Goal: Leave review/rating: Leave review/rating

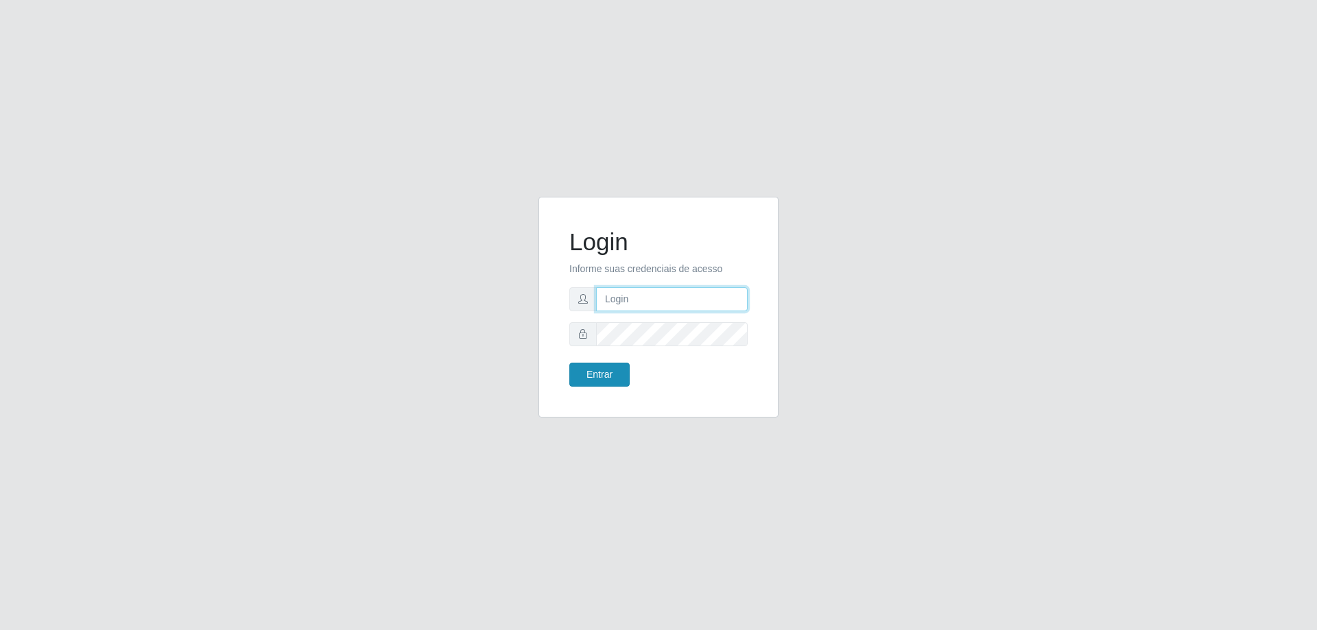
type input "[EMAIL_ADDRESS][DOMAIN_NAME]"
click at [599, 376] on button "Entrar" at bounding box center [599, 375] width 60 height 24
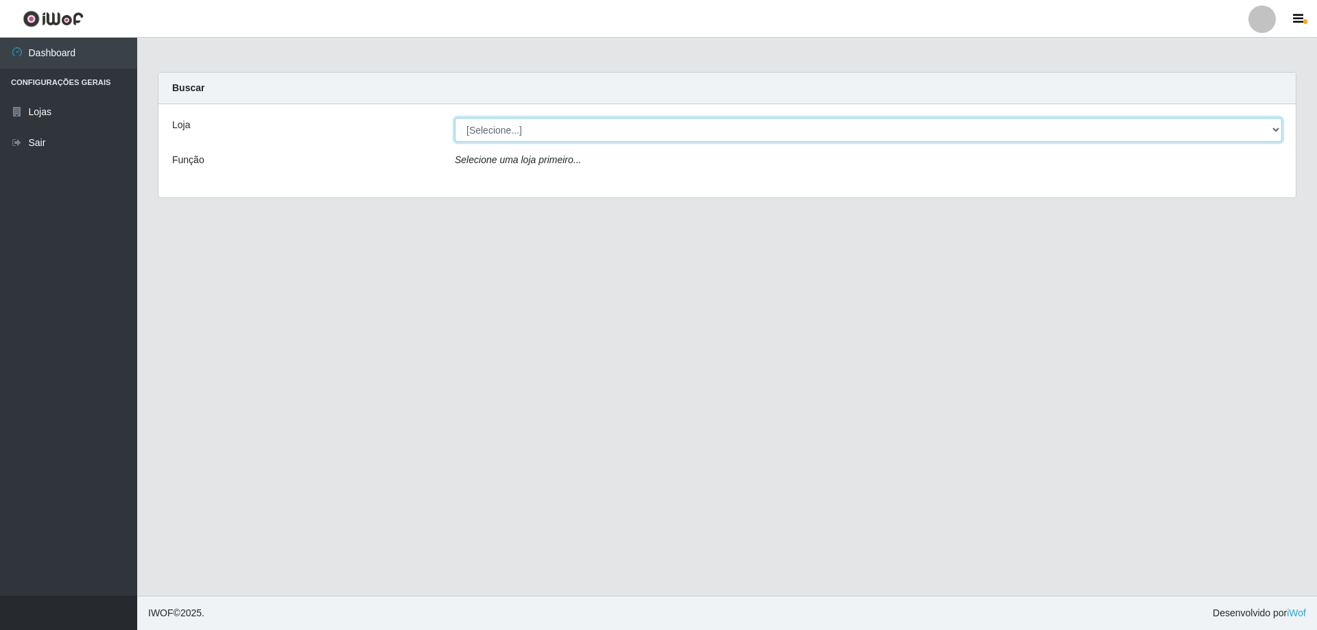
click at [1273, 130] on select "[Selecione...] SuperShow Bis - [GEOGRAPHIC_DATA]" at bounding box center [868, 130] width 827 height 24
select select "59"
click at [455, 118] on select "[Selecione...] SuperShow Bis - [GEOGRAPHIC_DATA]" at bounding box center [868, 130] width 827 height 24
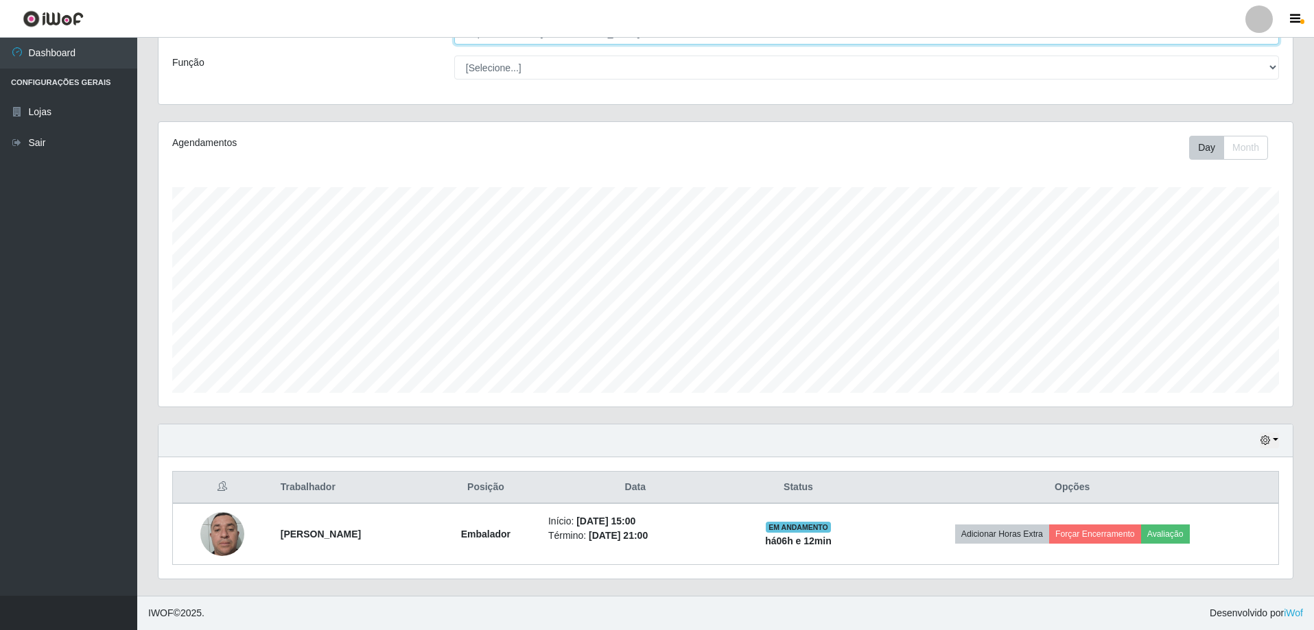
scroll to position [285, 1134]
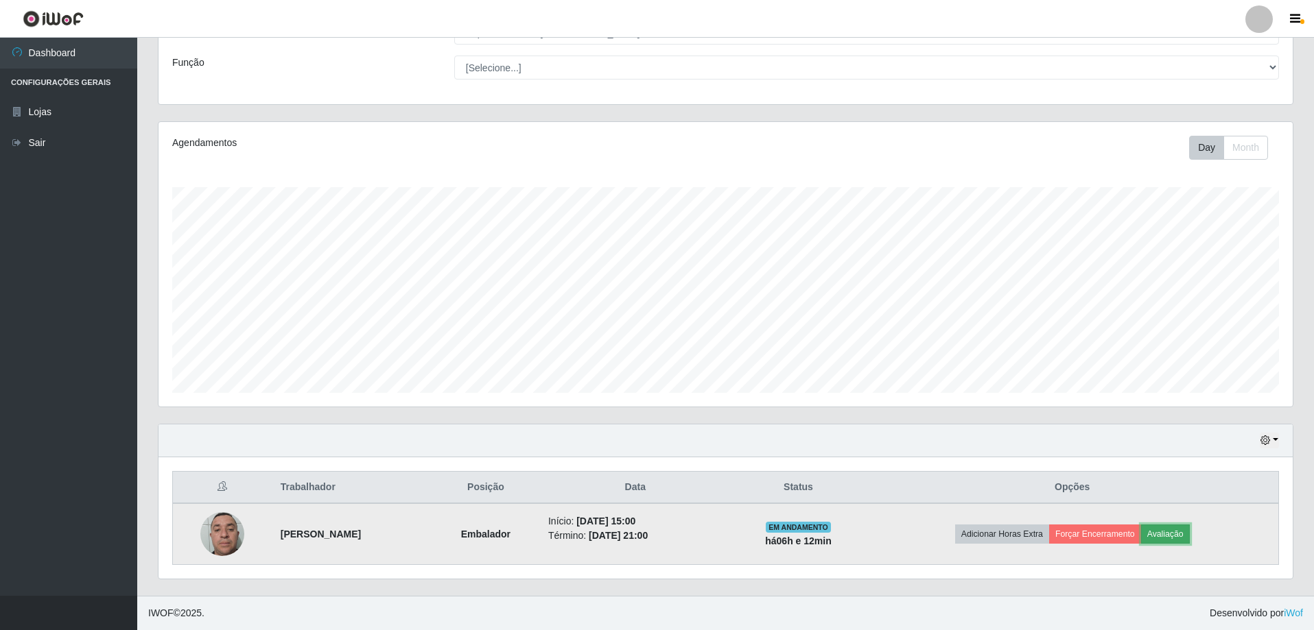
click at [1184, 533] on button "Avaliação" at bounding box center [1165, 534] width 49 height 19
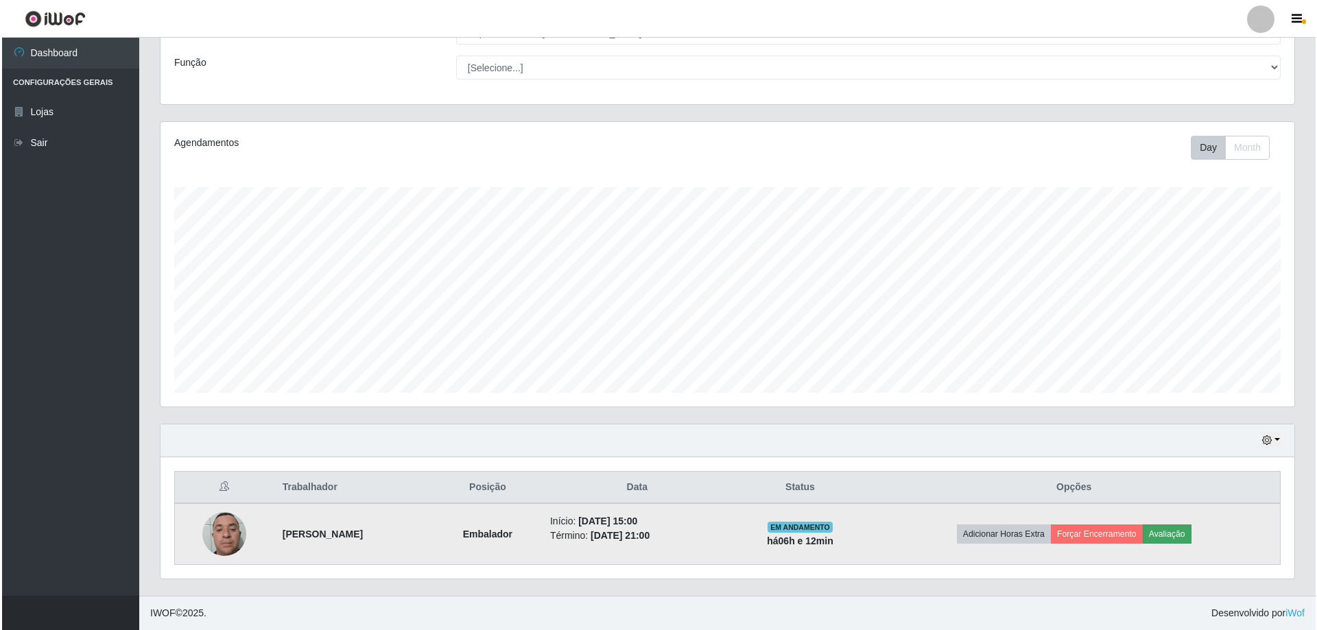
scroll to position [285, 1127]
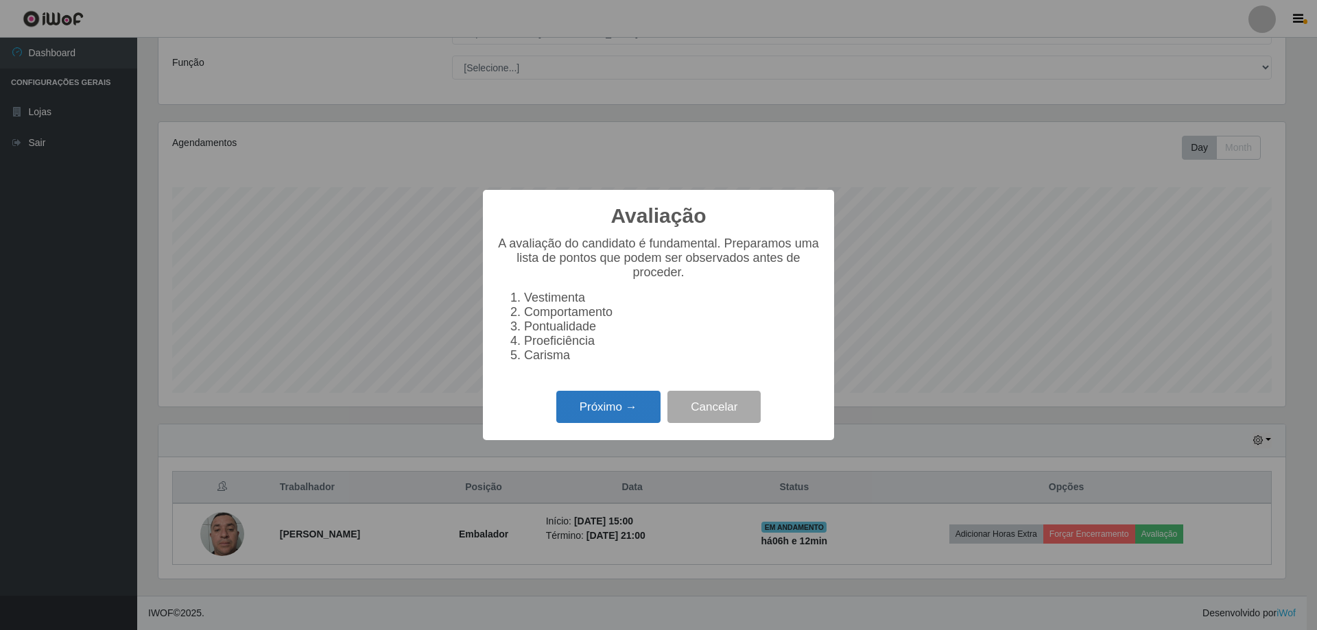
click at [608, 419] on button "Próximo →" at bounding box center [608, 407] width 104 height 32
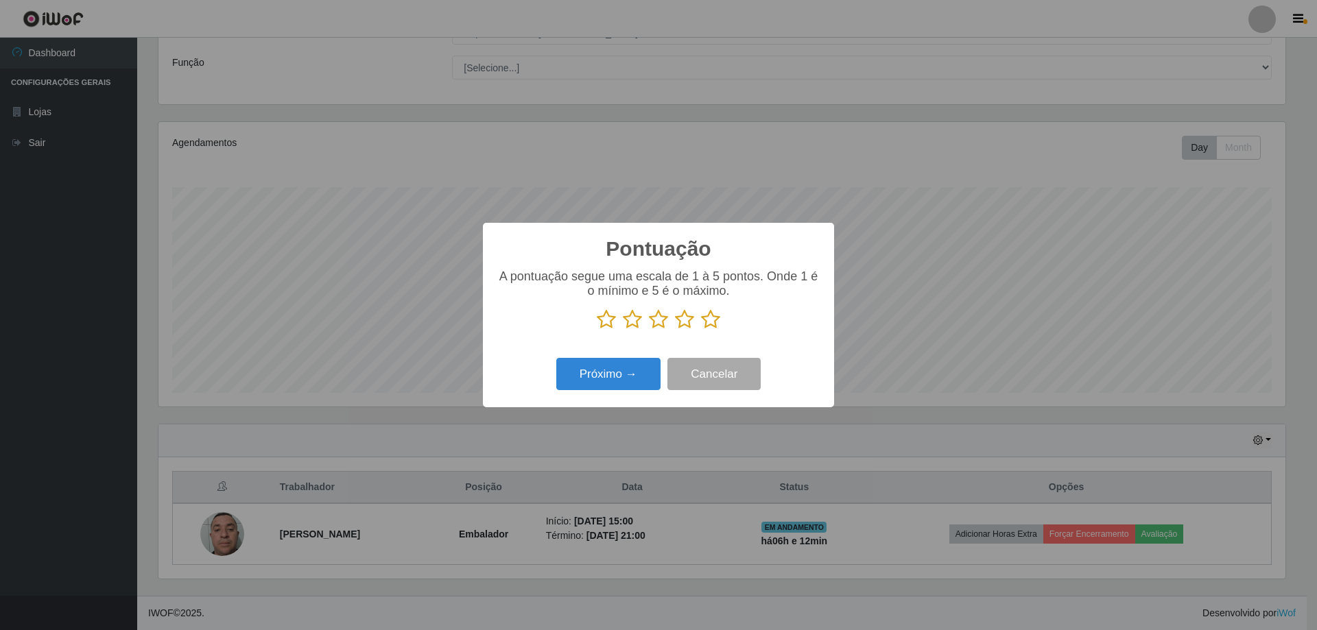
scroll to position [685768, 684926]
click at [614, 382] on button "Próximo →" at bounding box center [608, 374] width 104 height 32
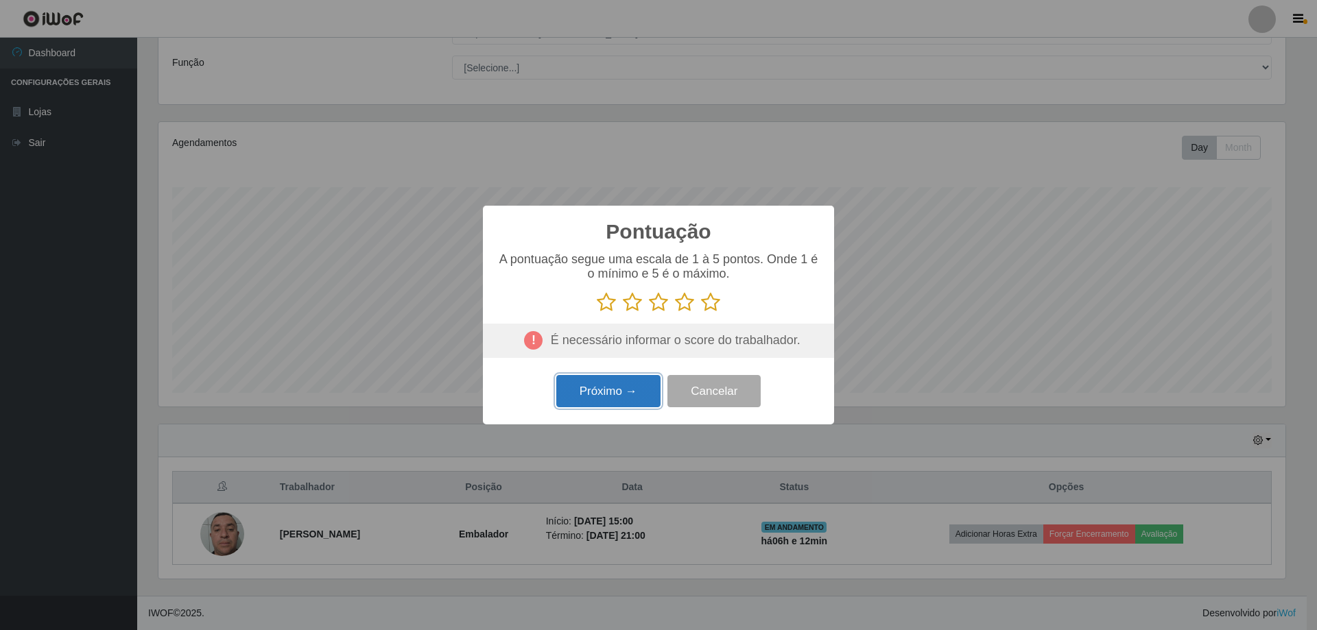
click at [626, 392] on button "Próximo →" at bounding box center [608, 391] width 104 height 32
drag, startPoint x: 709, startPoint y: 298, endPoint x: 709, endPoint y: 306, distance: 7.5
click at [709, 300] on icon at bounding box center [710, 302] width 19 height 21
click at [701, 313] on input "radio" at bounding box center [701, 313] width 0 height 0
click at [604, 396] on button "Próximo →" at bounding box center [608, 391] width 104 height 32
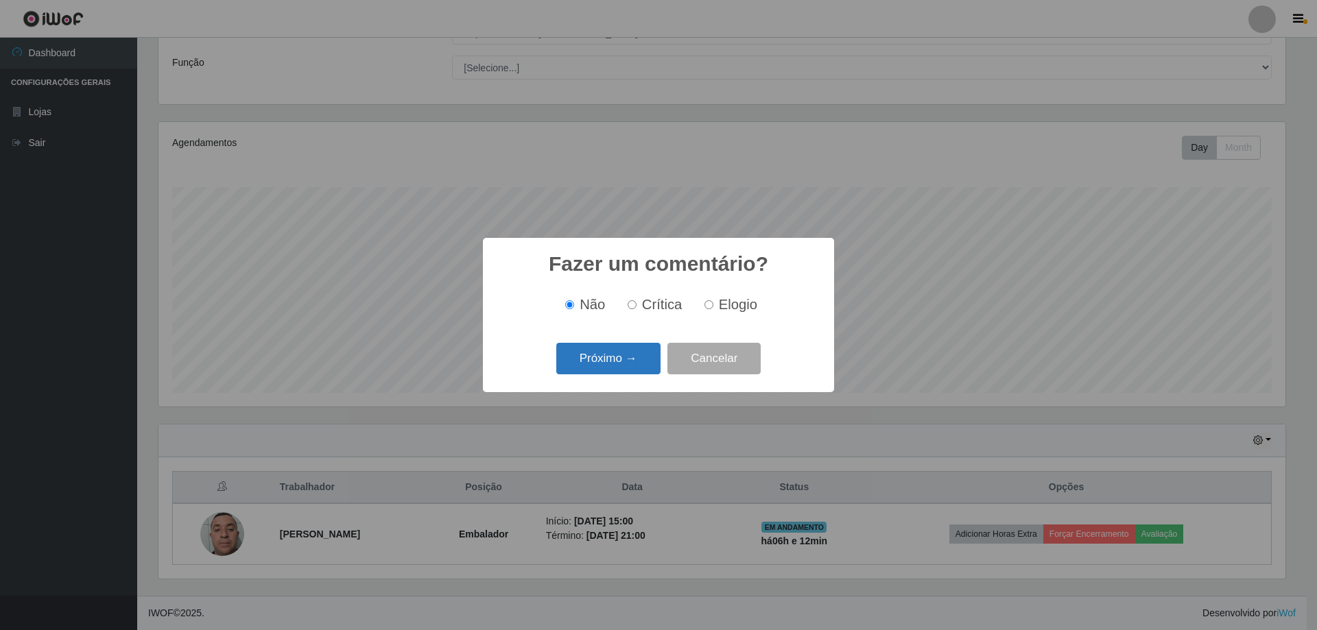
click at [621, 365] on button "Próximo →" at bounding box center [608, 359] width 104 height 32
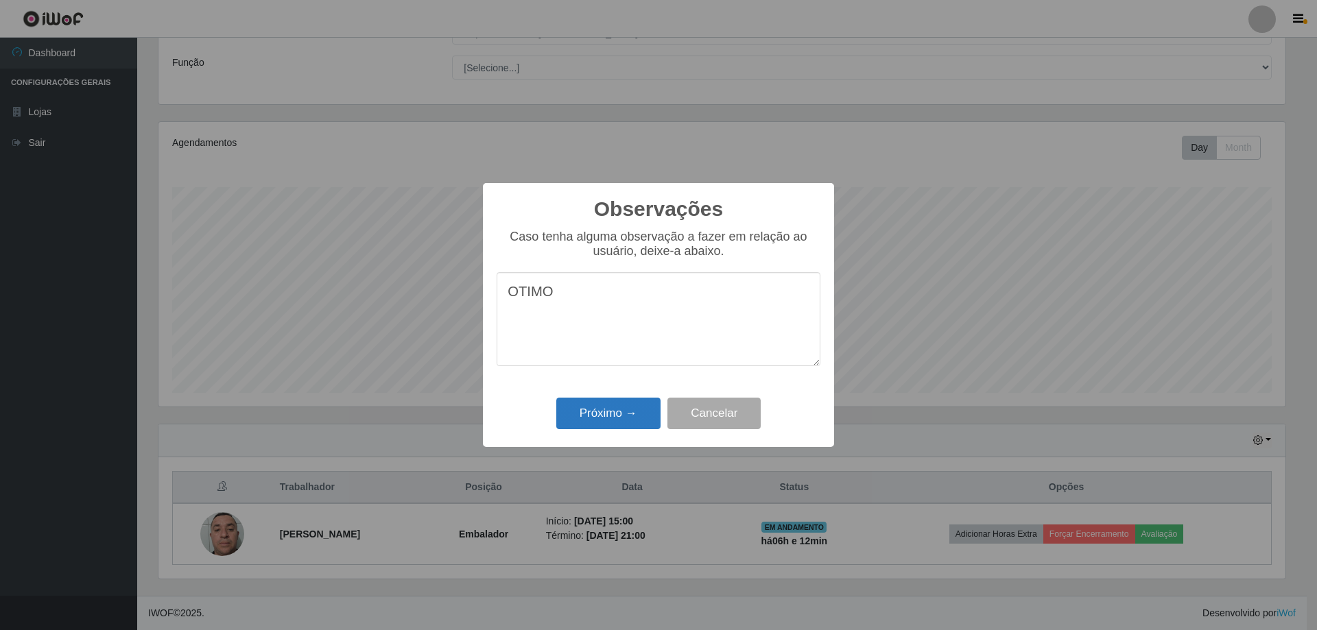
type textarea "OTIMO"
click at [627, 413] on button "Próximo →" at bounding box center [608, 414] width 104 height 32
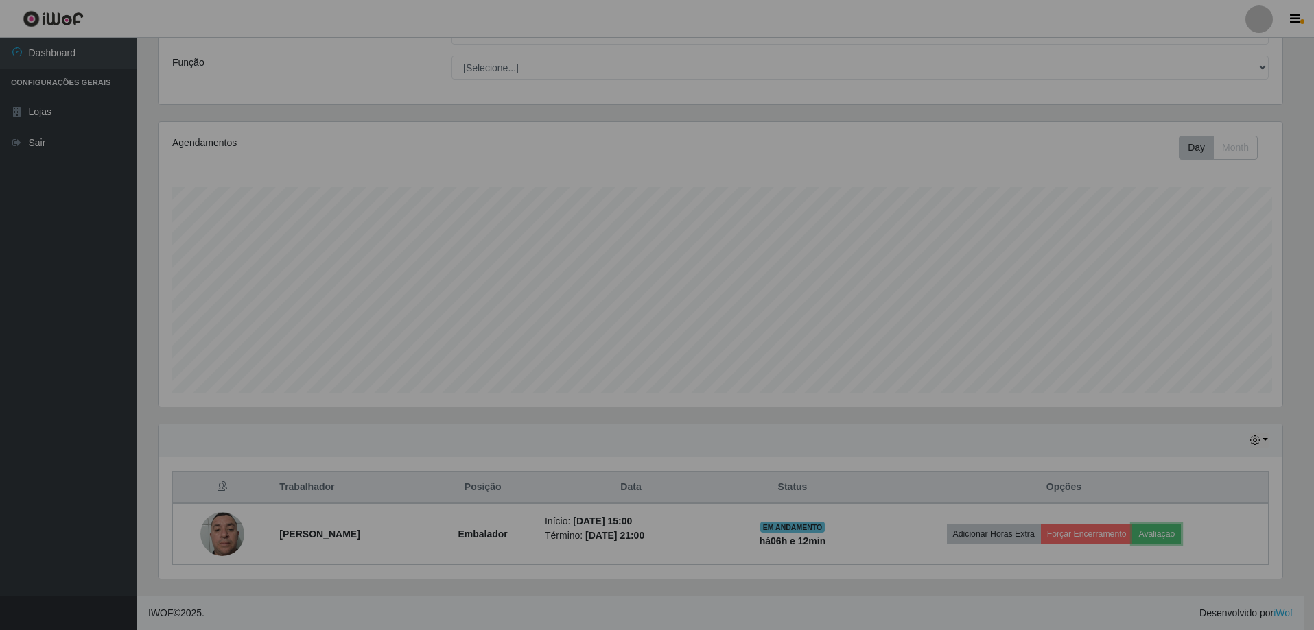
scroll to position [285, 1134]
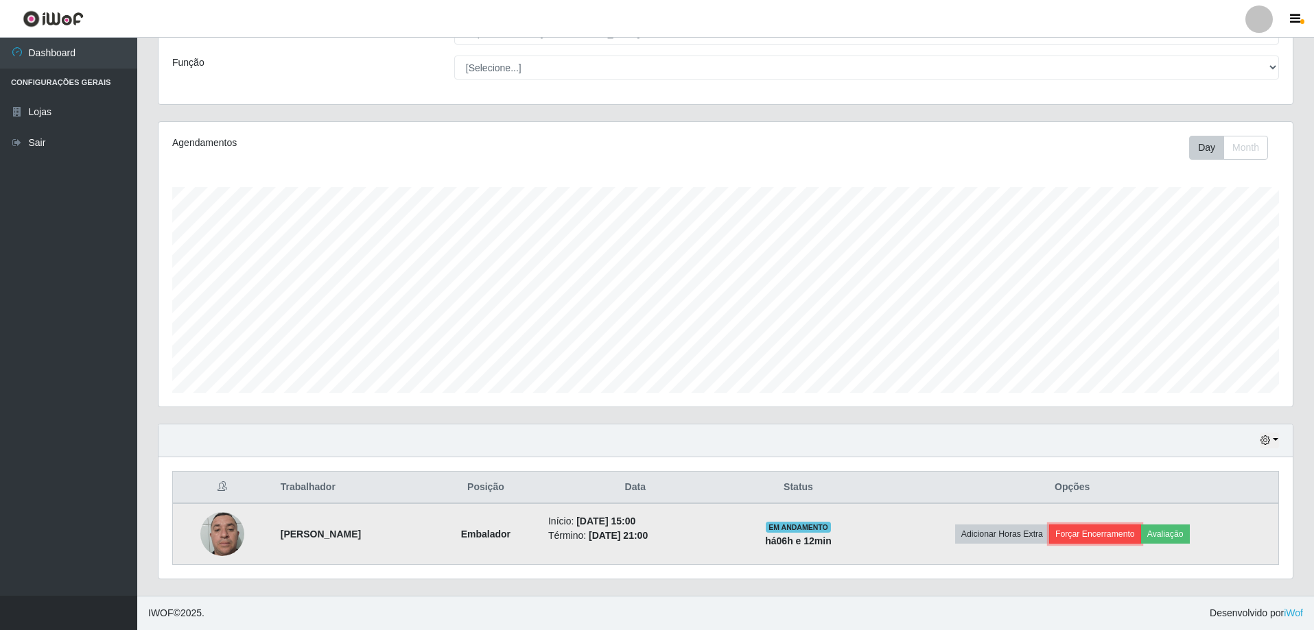
click at [1126, 534] on button "Forçar Encerramento" at bounding box center [1095, 534] width 92 height 19
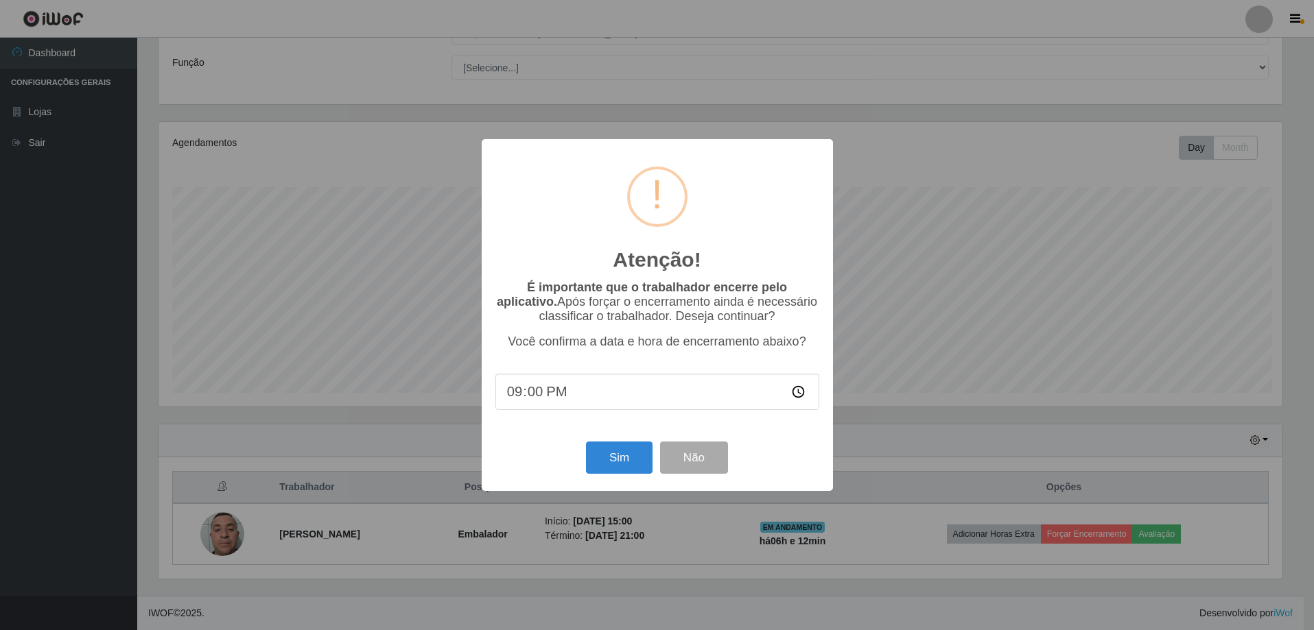
scroll to position [285, 1127]
click at [635, 468] on button "Sim" at bounding box center [620, 458] width 67 height 32
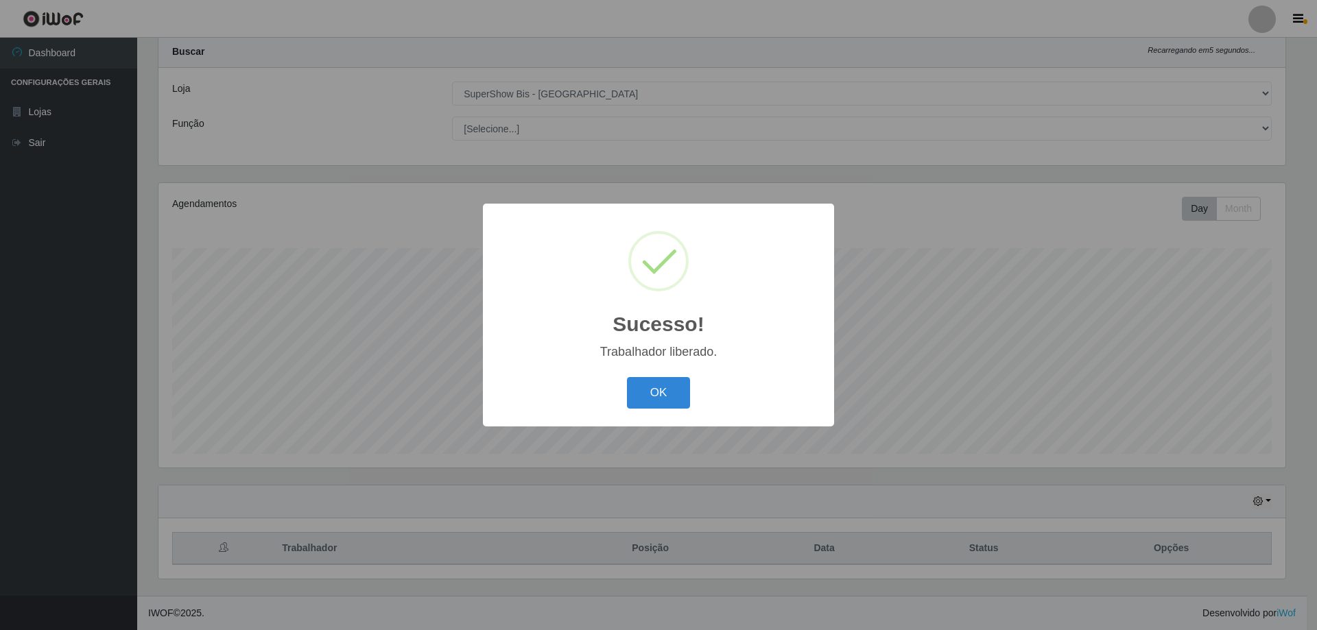
click at [627, 377] on button "OK" at bounding box center [659, 393] width 64 height 32
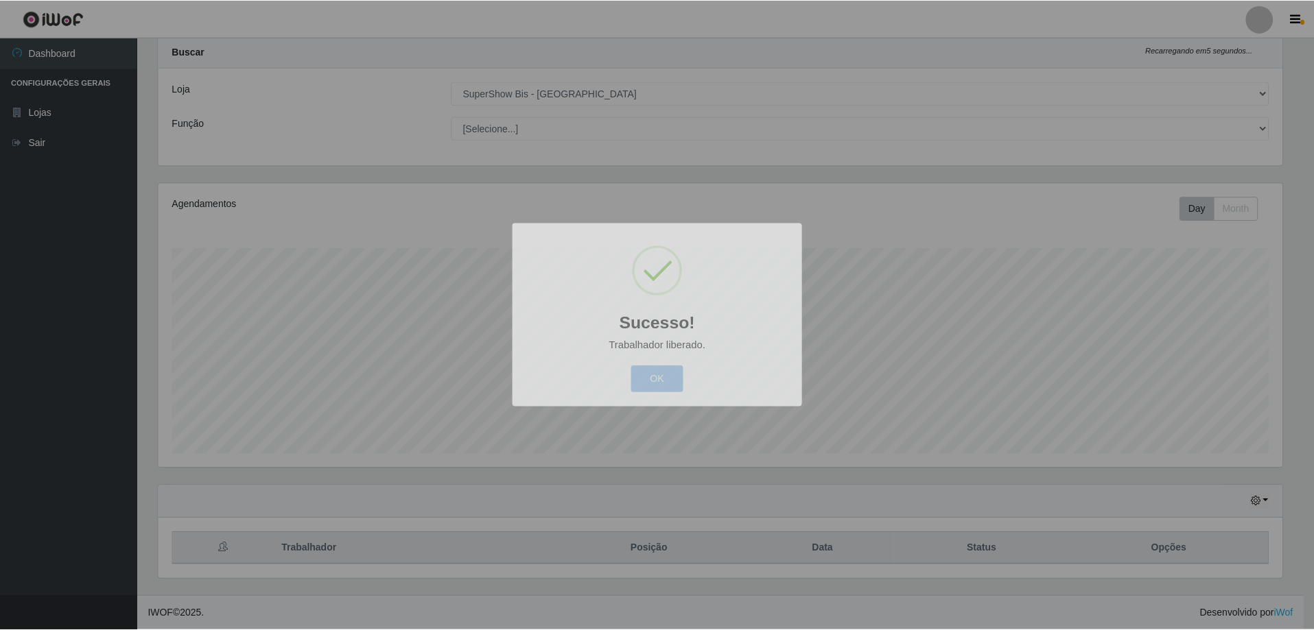
scroll to position [285, 1134]
